Goal: Transaction & Acquisition: Purchase product/service

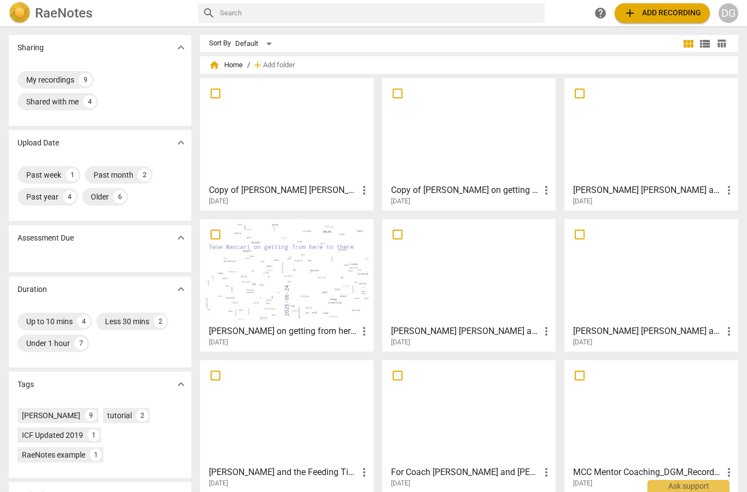
click at [668, 16] on span "add Add recording" at bounding box center [662, 13] width 78 height 13
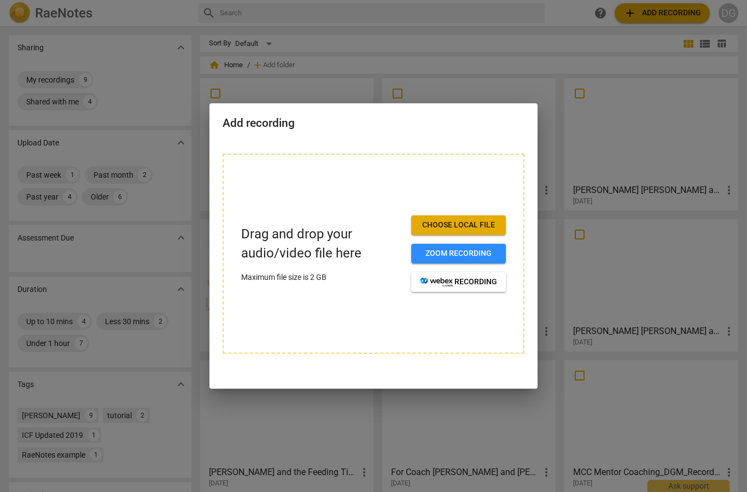
click at [458, 224] on span "Choose local file" at bounding box center [458, 225] width 77 height 11
click at [466, 225] on span "Choose local file" at bounding box center [458, 225] width 77 height 11
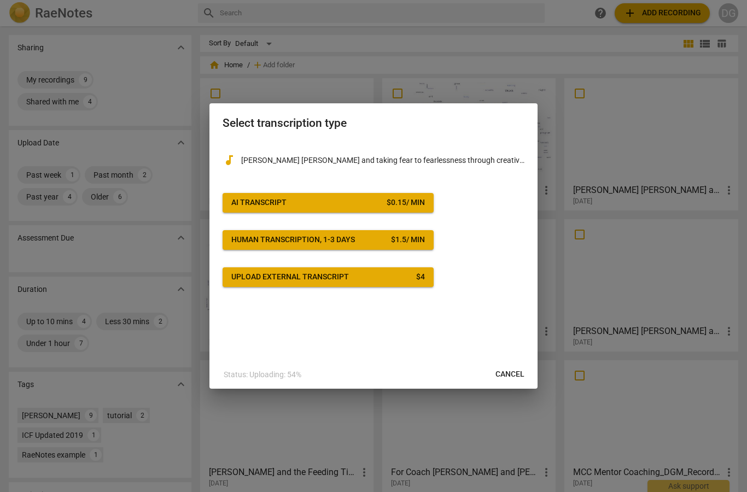
click at [347, 207] on span "AI Transcript $ 0.15 / min" at bounding box center [328, 202] width 194 height 11
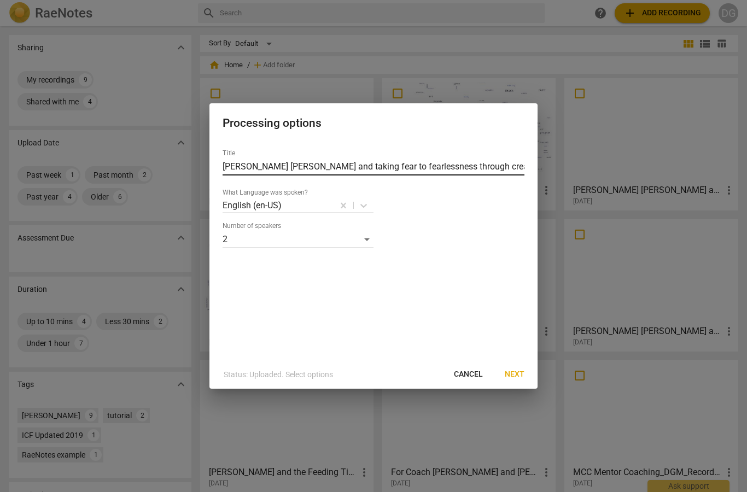
click at [394, 163] on input "[PERSON_NAME] [PERSON_NAME] and taking fear to fearlessness through creativity 2" at bounding box center [374, 166] width 302 height 17
type input "[PERSON_NAME] [PERSON_NAME] and taking fear to fearlessness through creativity"
click at [515, 372] on span "Next" at bounding box center [515, 374] width 20 height 11
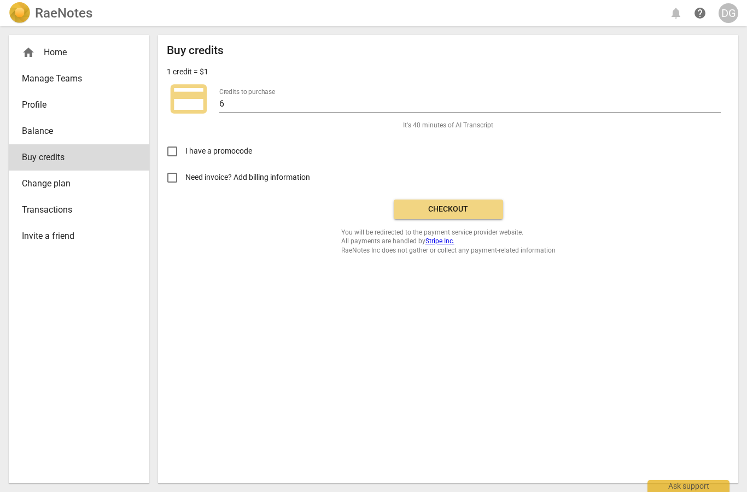
click at [452, 211] on span "Checkout" at bounding box center [448, 209] width 92 height 11
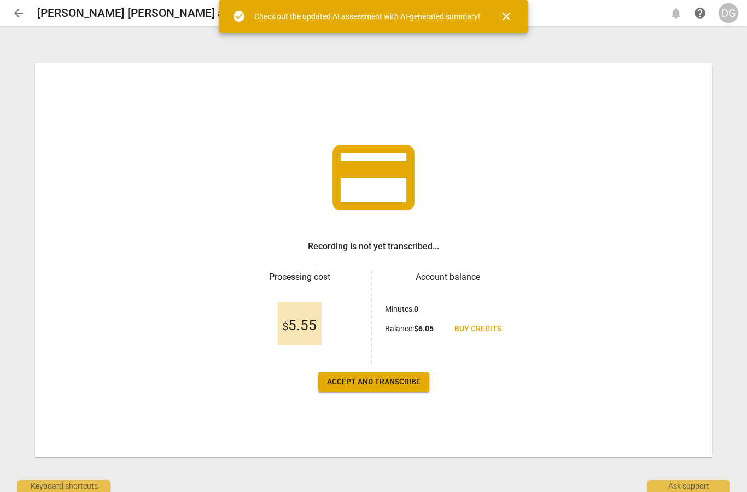
click at [377, 377] on span "Accept and transcribe" at bounding box center [374, 382] width 94 height 11
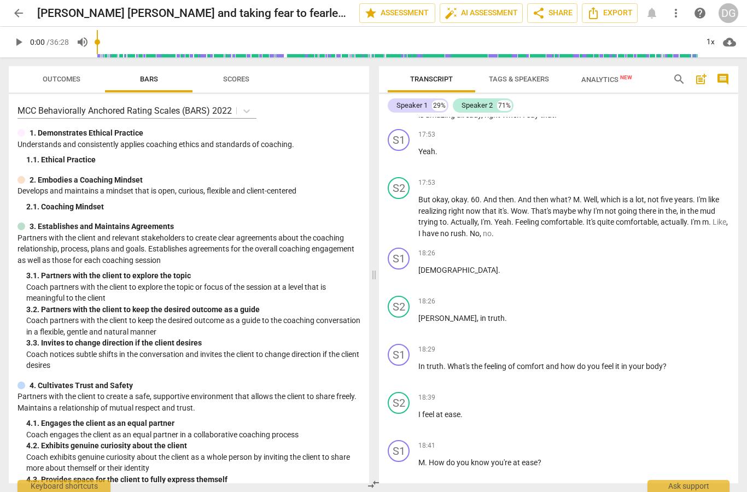
scroll to position [4638, 0]
